Goal: Transaction & Acquisition: Download file/media

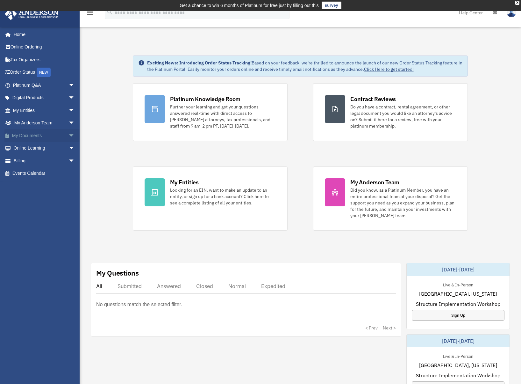
click at [60, 136] on link "My Documents arrow_drop_down" at bounding box center [44, 135] width 80 height 13
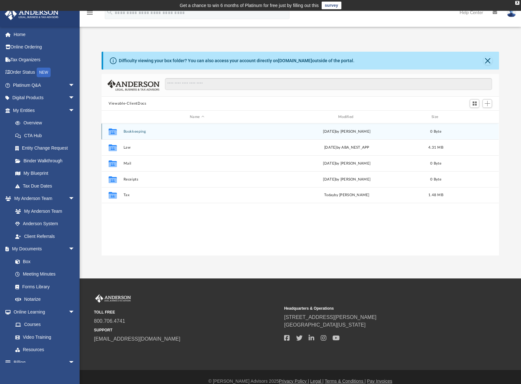
scroll to position [140, 393]
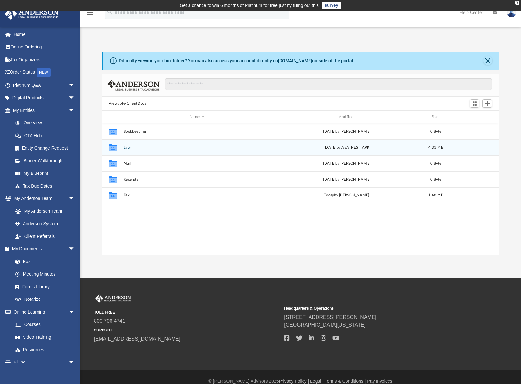
click at [126, 147] on button "Law" at bounding box center [197, 147] width 147 height 4
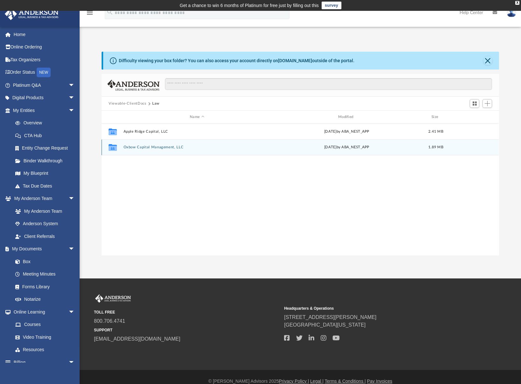
click at [165, 148] on button "Oxbow Capital Management, LLC" at bounding box center [197, 147] width 147 height 4
click at [477, 147] on button "More options" at bounding box center [474, 147] width 15 height 10
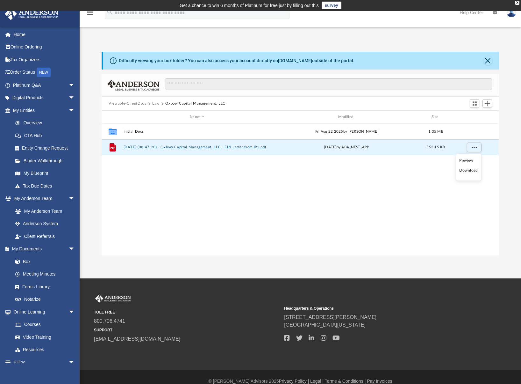
click at [471, 175] on ul "Preview Download" at bounding box center [469, 166] width 26 height 27
click at [470, 169] on li "Download" at bounding box center [468, 170] width 18 height 7
click at [477, 147] on span "More options" at bounding box center [474, 147] width 5 height 4
click at [140, 148] on button "[DATE] (08:47:20) - Oxbow Capital Management, LLC - EIN Letter from IRS.pdf" at bounding box center [197, 147] width 147 height 4
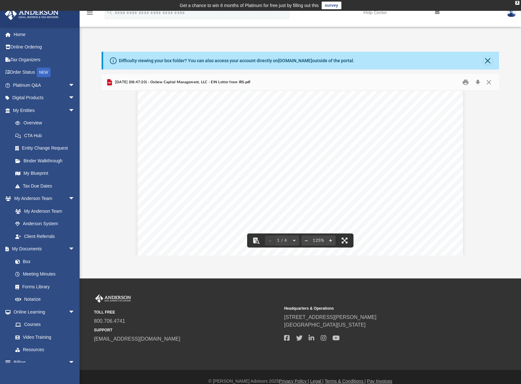
scroll to position [0, 0]
click at [478, 81] on button "Download" at bounding box center [477, 82] width 11 height 10
click at [488, 63] on button "Close" at bounding box center [488, 60] width 9 height 9
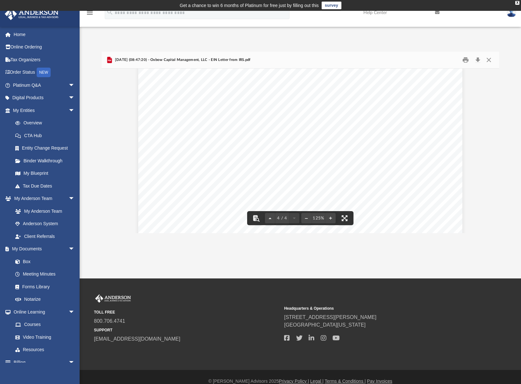
scroll to position [1558, 0]
